Goal: Task Accomplishment & Management: Manage account settings

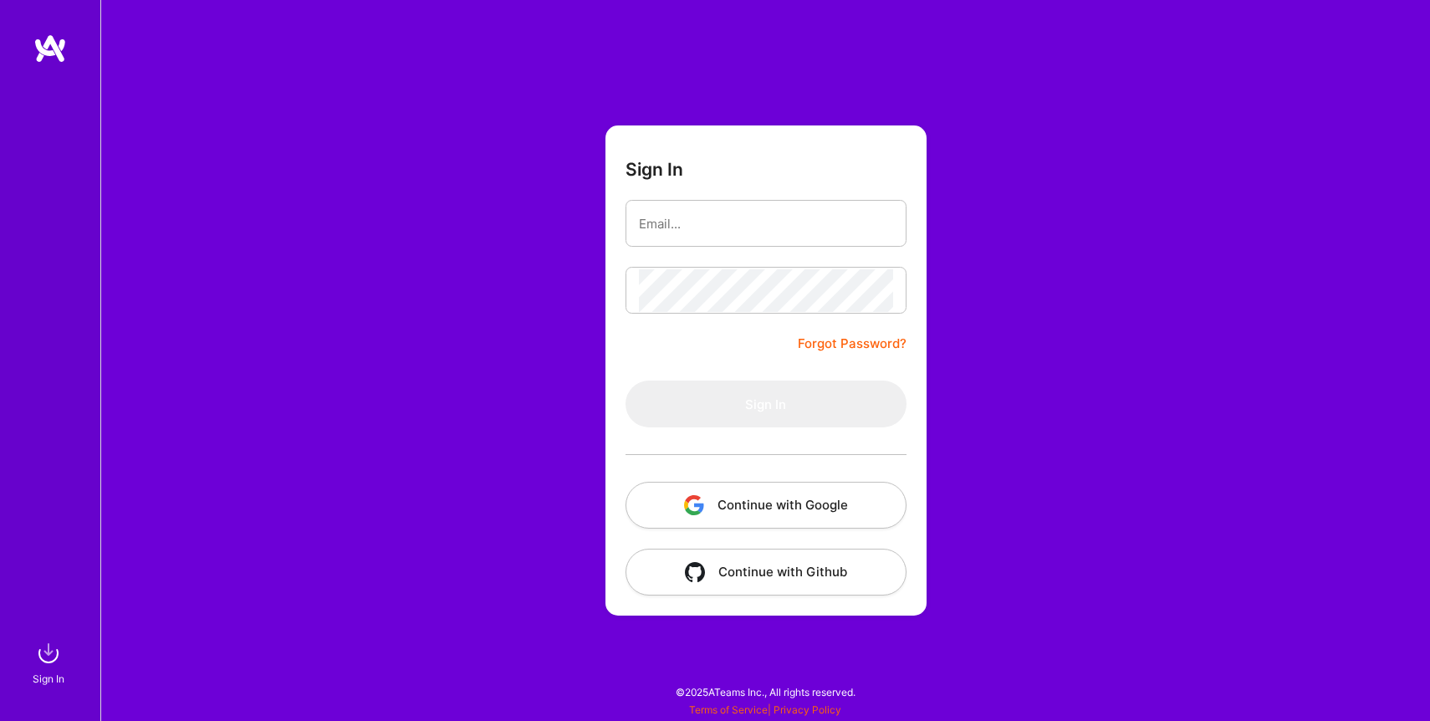
click at [829, 504] on button "Continue with Google" at bounding box center [766, 505] width 281 height 47
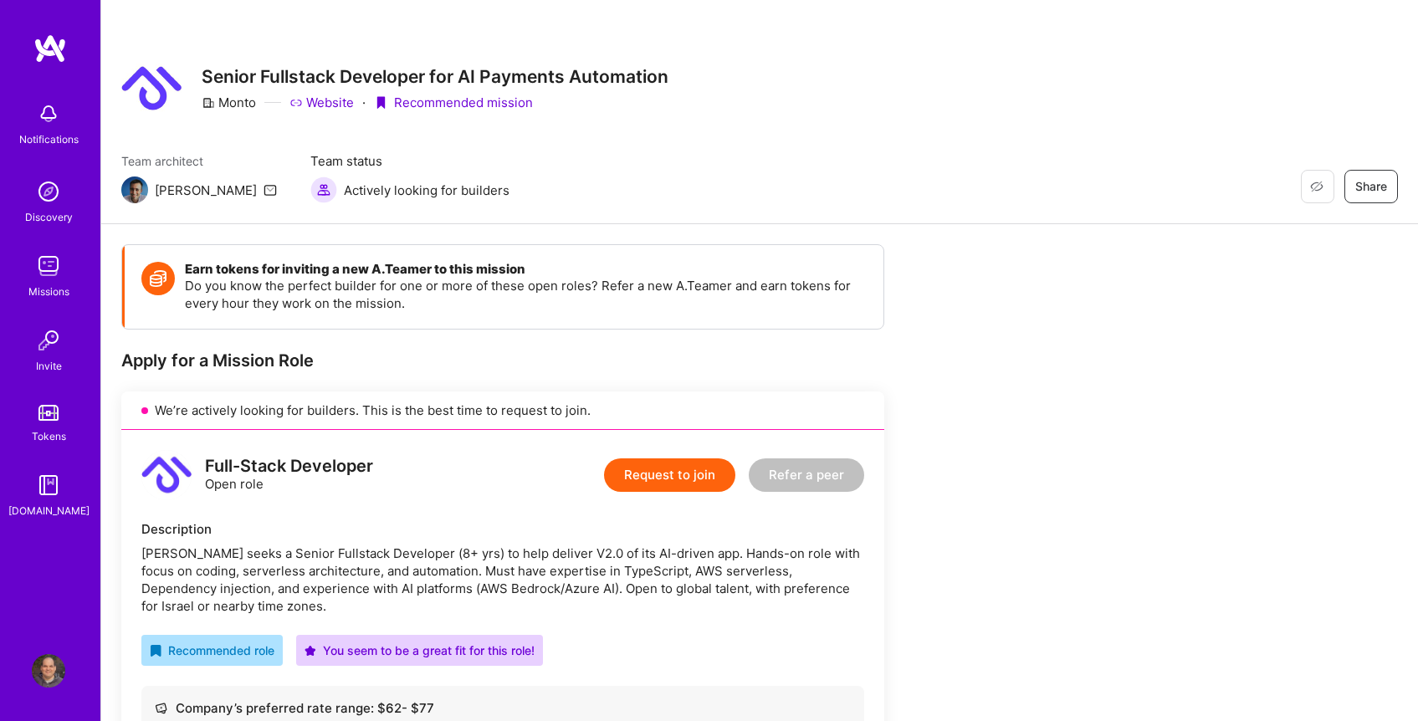
click at [56, 278] on img at bounding box center [48, 265] width 33 height 33
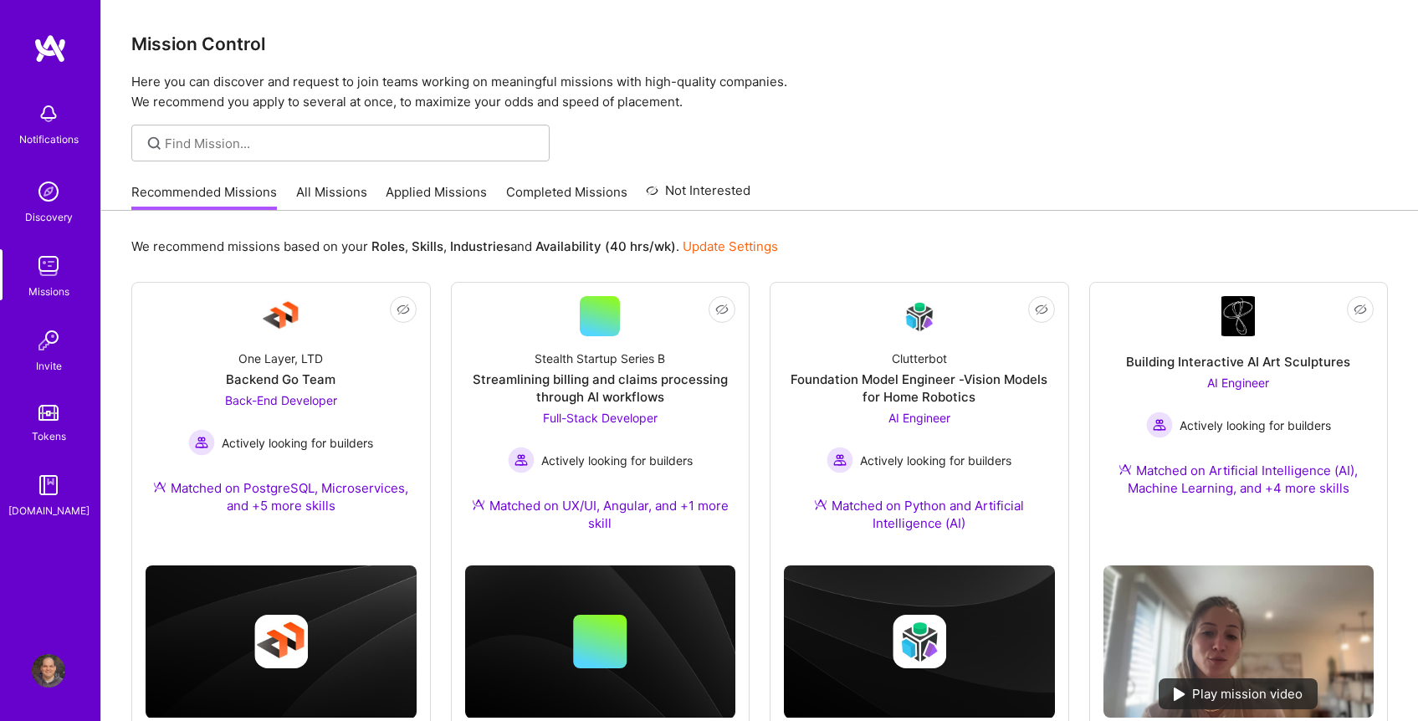
click at [54, 670] on img at bounding box center [48, 670] width 33 height 33
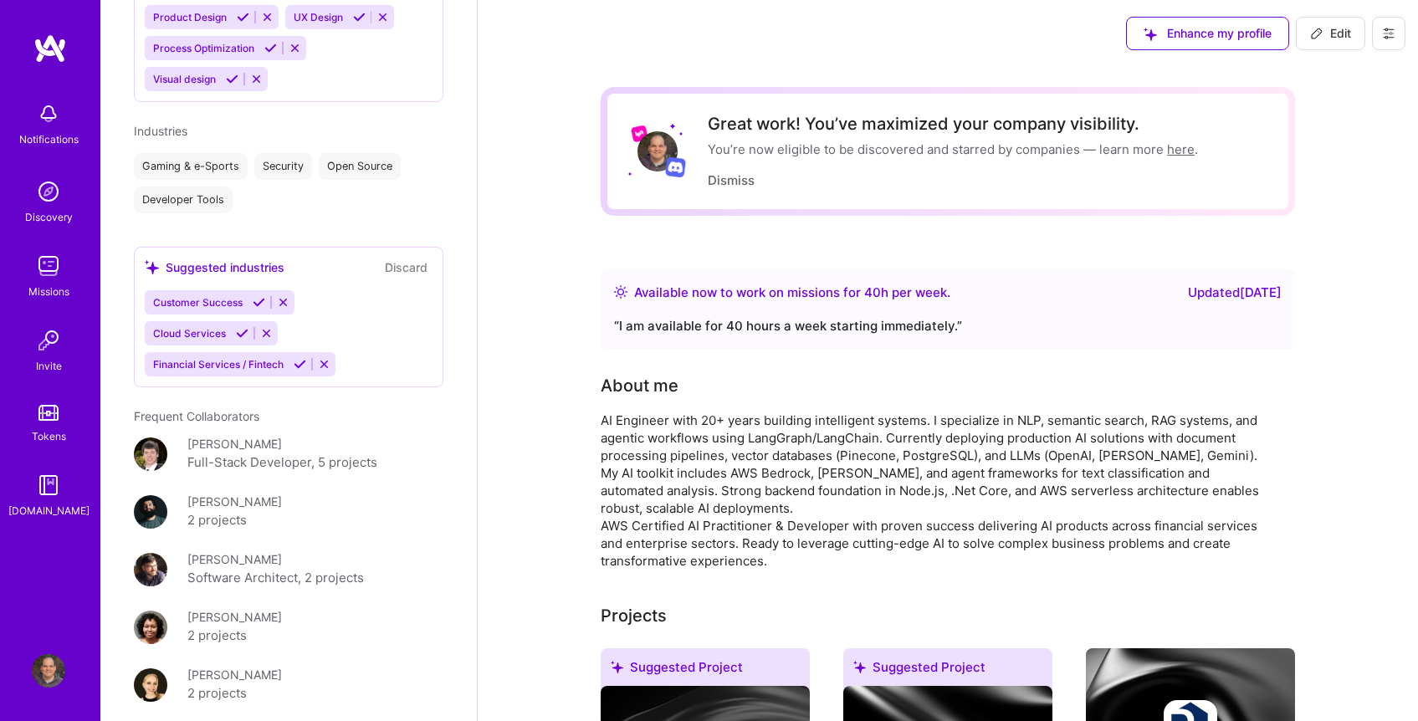
scroll to position [1707, 0]
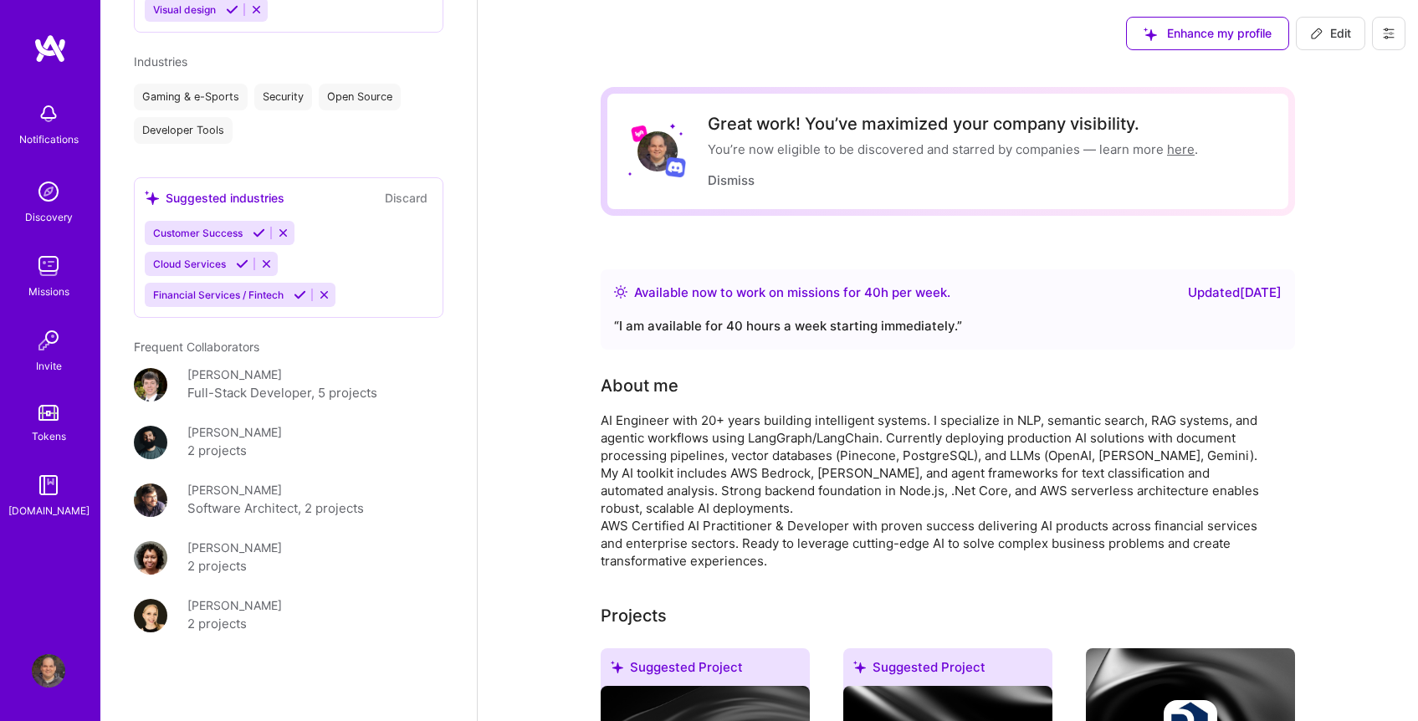
click at [1322, 33] on span "Edit" at bounding box center [1330, 33] width 41 height 17
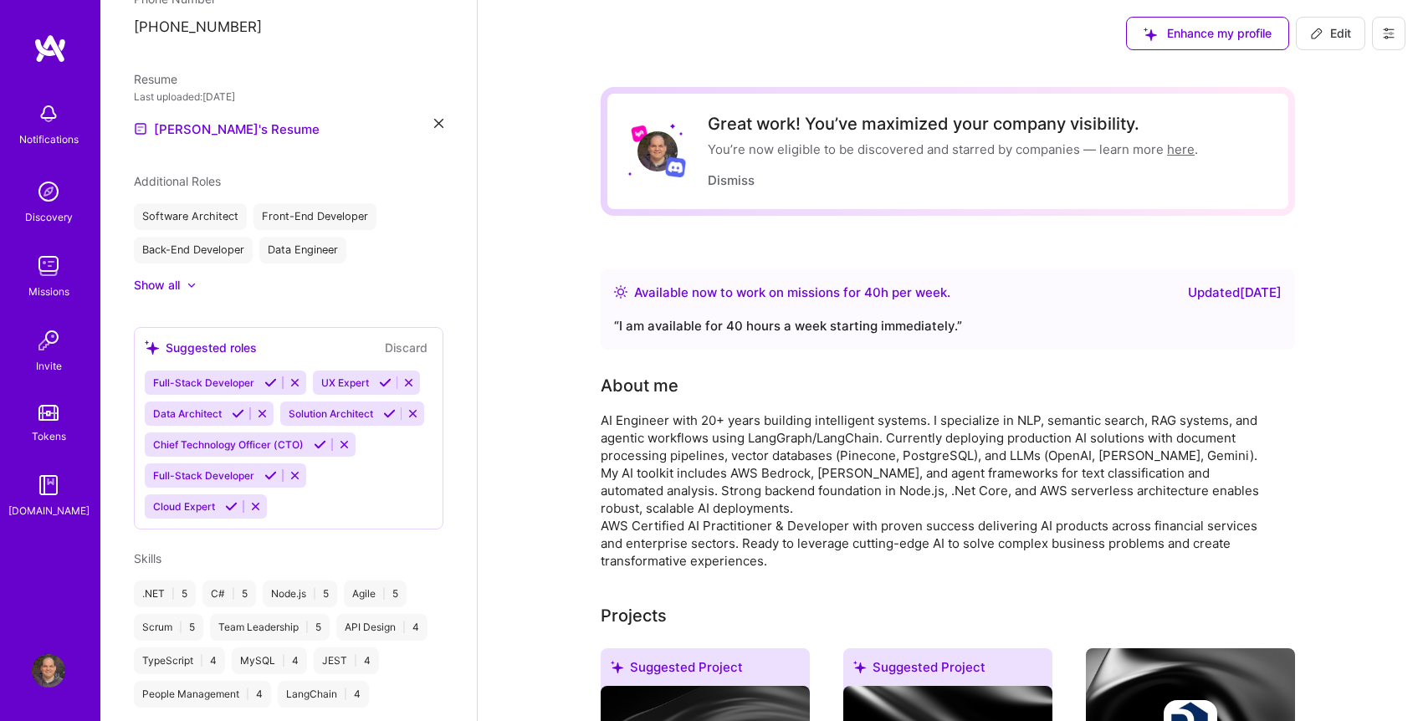
select select "US"
select select "Right Now"
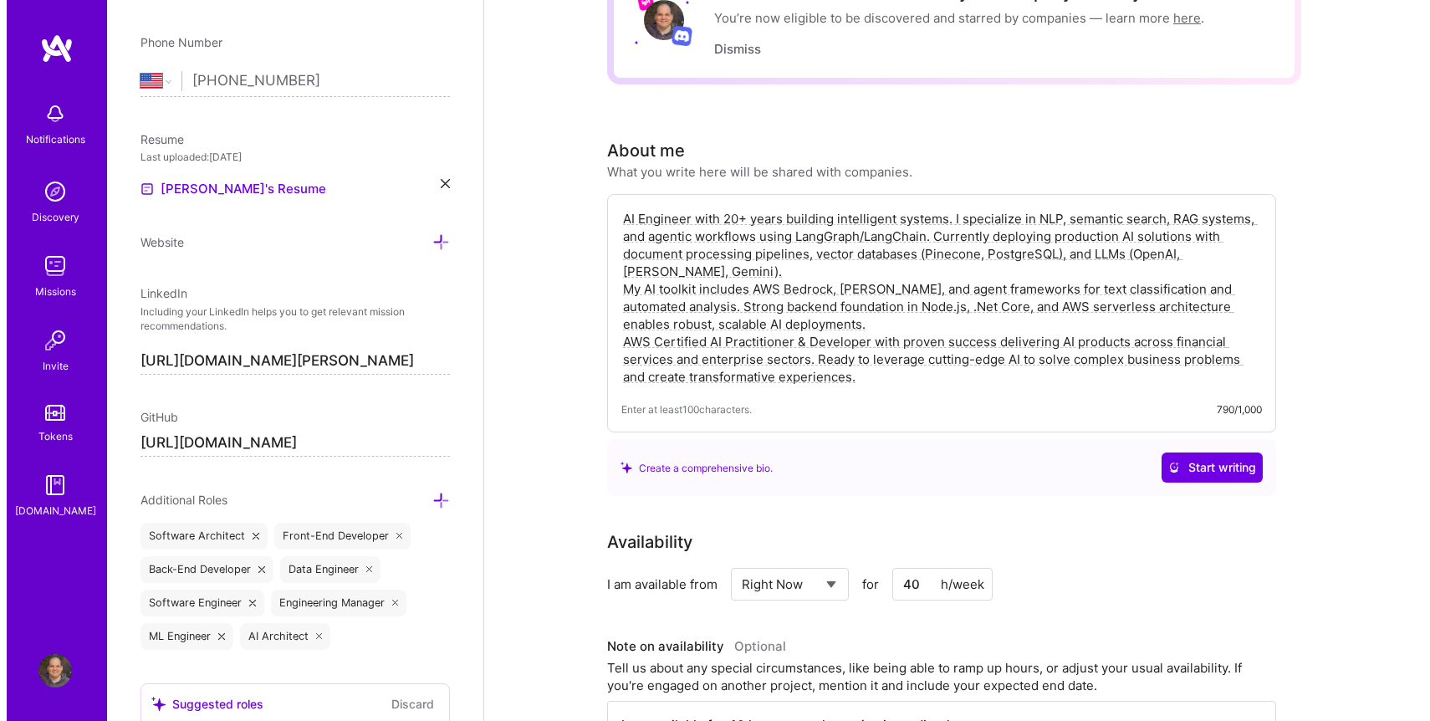
scroll to position [0, 0]
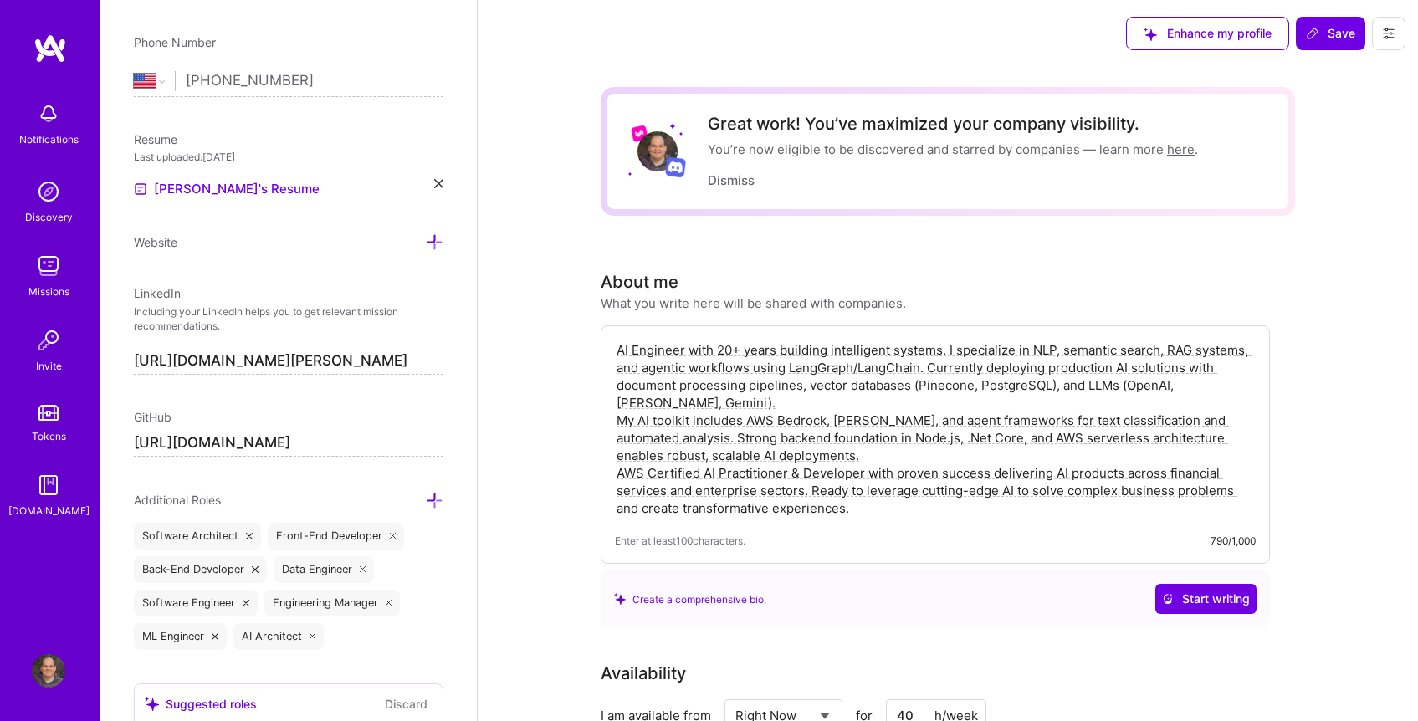
click at [1379, 24] on button at bounding box center [1388, 33] width 33 height 33
click at [1349, 74] on button "Settings" at bounding box center [1342, 71] width 125 height 43
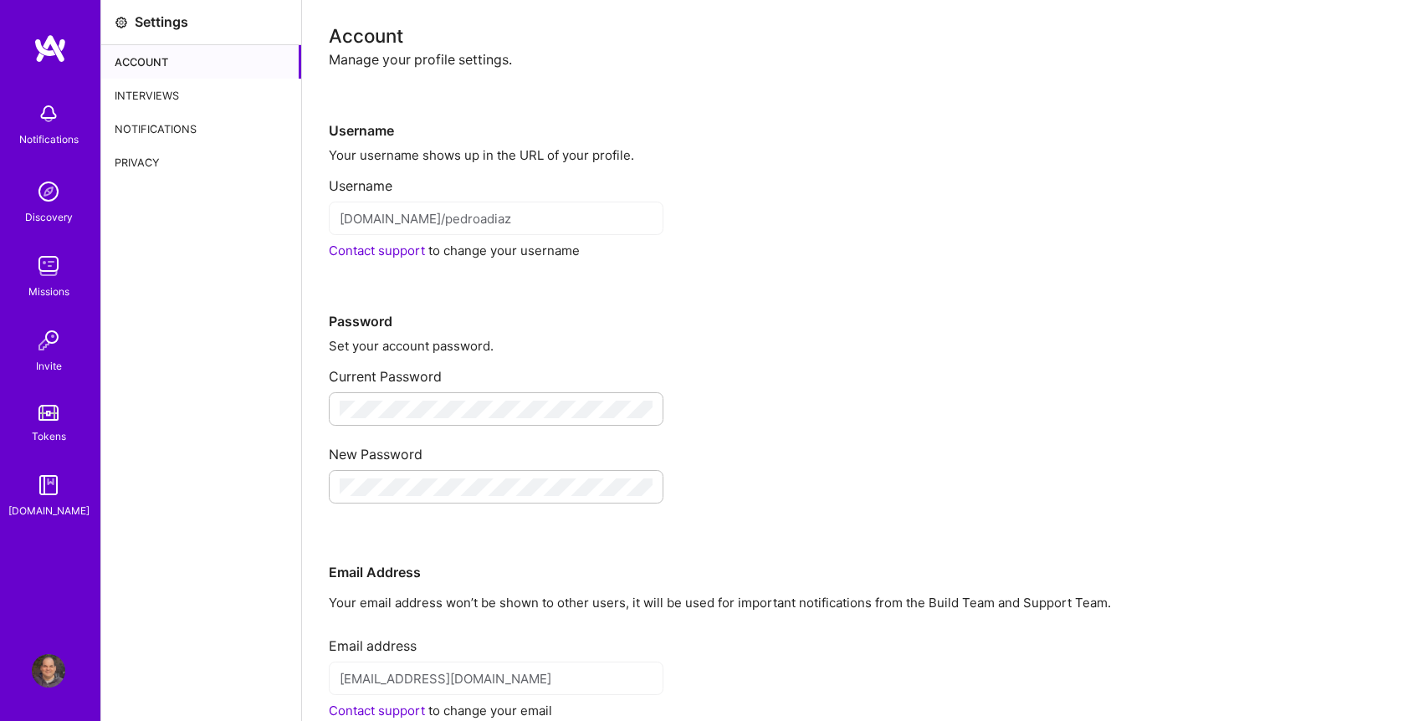
click at [156, 66] on div "Account" at bounding box center [201, 61] width 200 height 33
click at [166, 103] on div "Interviews" at bounding box center [201, 95] width 200 height 33
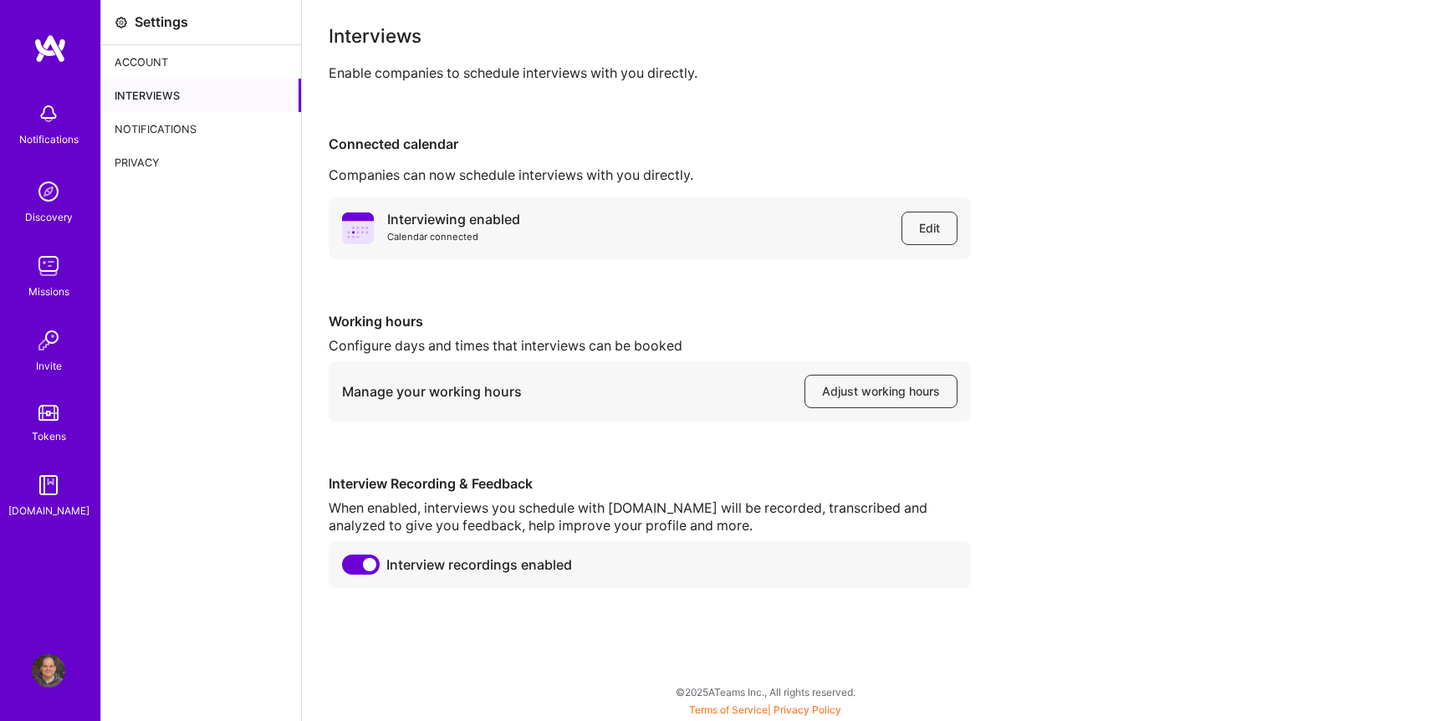
click at [186, 138] on div "Notifications" at bounding box center [201, 128] width 200 height 33
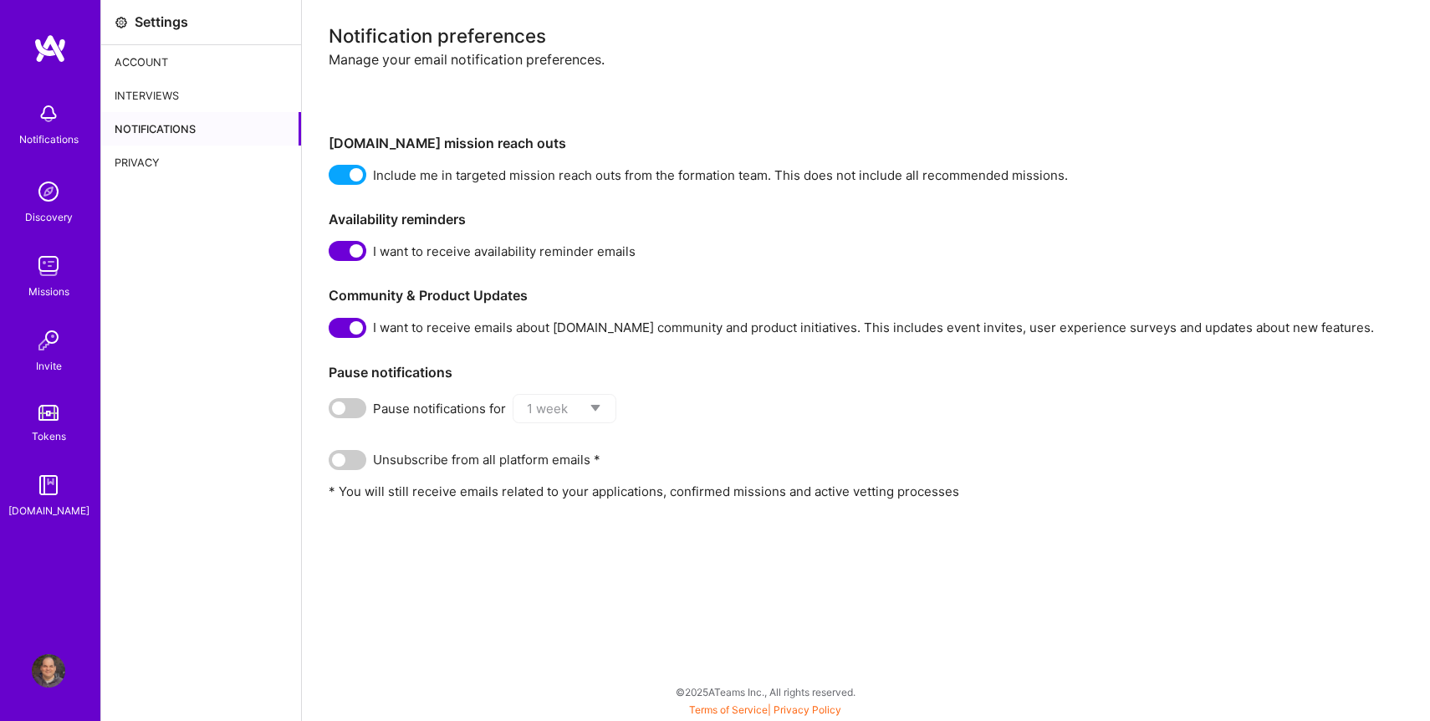
click at [348, 177] on span at bounding box center [348, 175] width 38 height 20
click at [332, 178] on input "checkbox" at bounding box center [332, 178] width 0 height 0
click at [346, 254] on span at bounding box center [348, 251] width 38 height 20
click at [332, 254] on input "checkbox" at bounding box center [332, 254] width 0 height 0
click at [339, 324] on span at bounding box center [348, 328] width 38 height 20
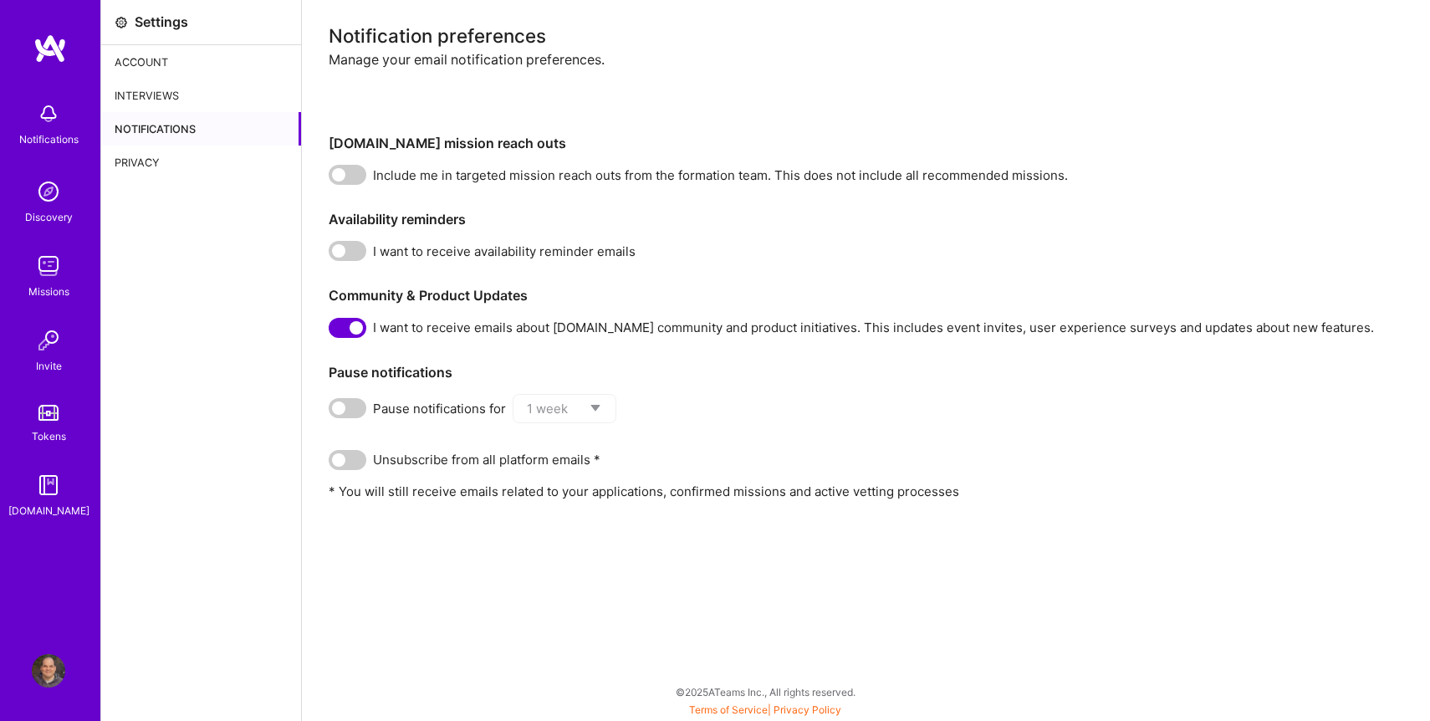
click at [332, 331] on input "checkbox" at bounding box center [332, 331] width 0 height 0
click at [343, 325] on span at bounding box center [348, 328] width 38 height 20
click at [332, 331] on input "checkbox" at bounding box center [332, 331] width 0 height 0
